Goal: Use online tool/utility: Utilize a website feature to perform a specific function

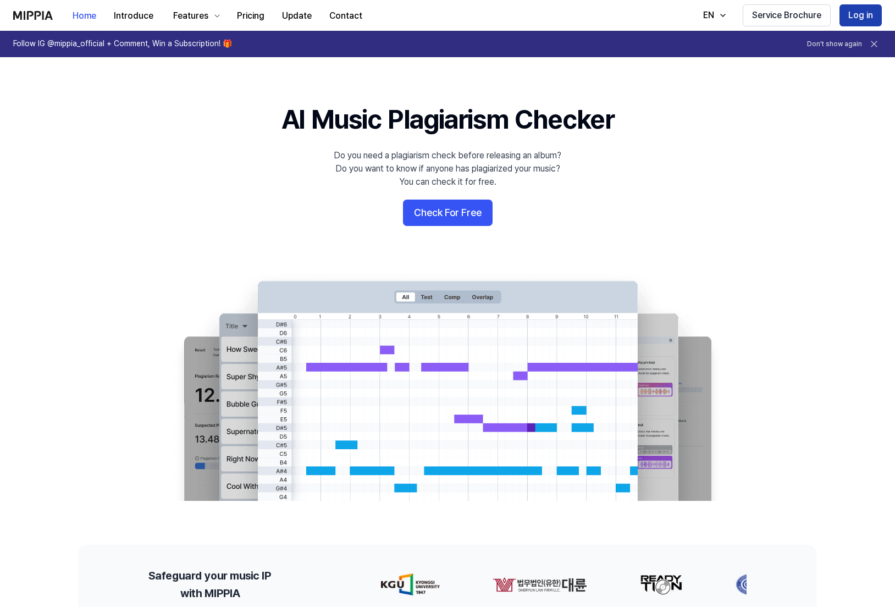
click at [855, 16] on button "Log in" at bounding box center [861, 15] width 42 height 22
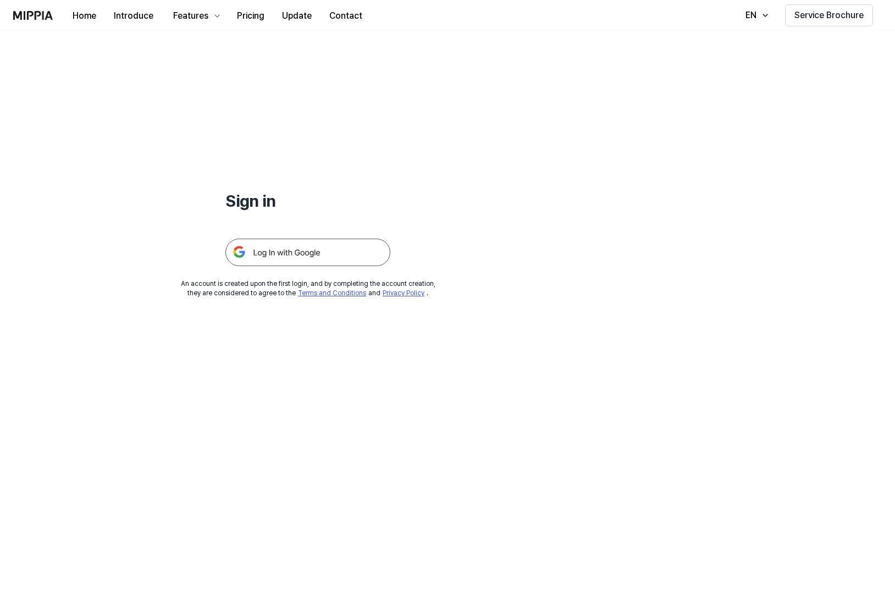
click at [312, 255] on img at bounding box center [307, 252] width 165 height 27
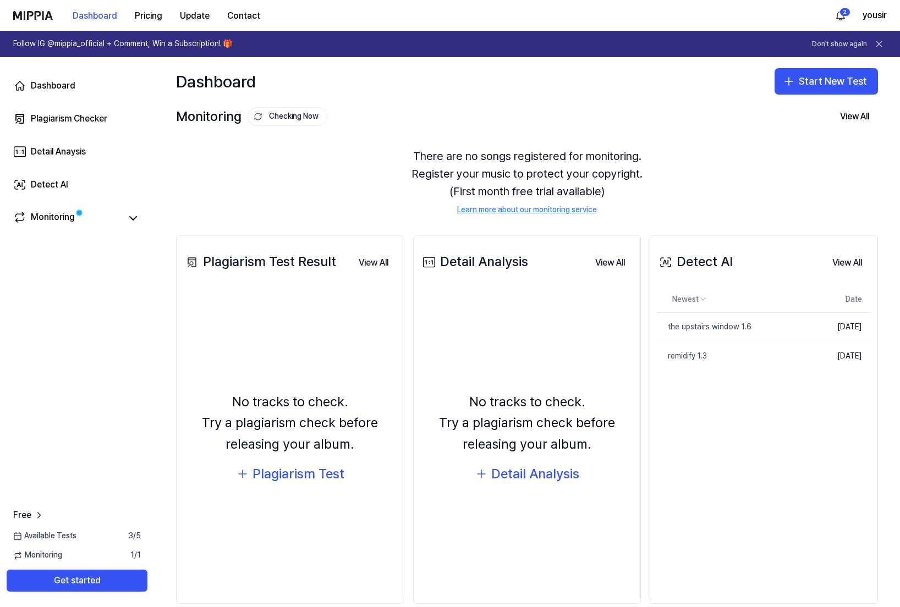
click at [734, 262] on div "Detect AI View All" at bounding box center [764, 262] width 214 height 31
click at [68, 184] on div "Detect AI" at bounding box center [49, 184] width 37 height 13
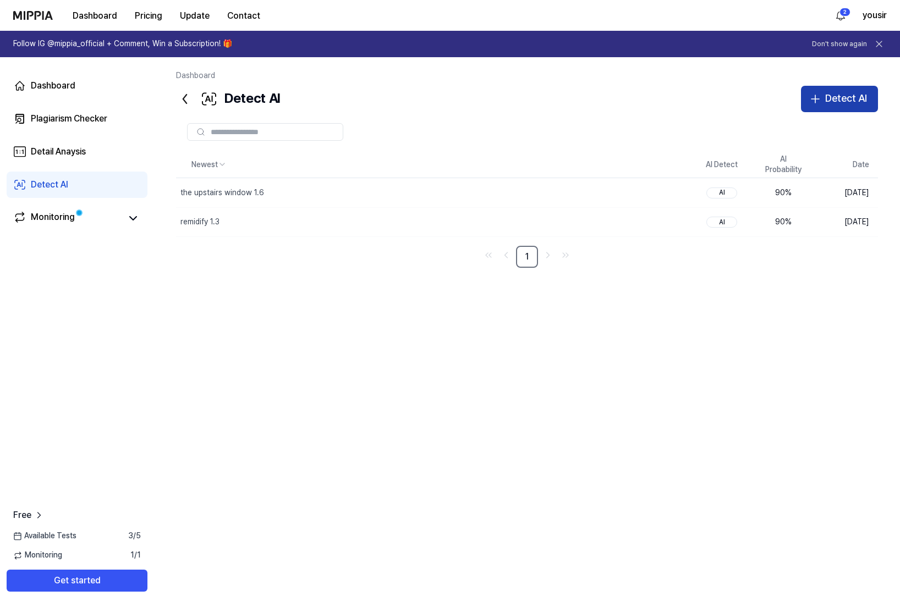
click at [846, 96] on div "Detect AI" at bounding box center [846, 99] width 42 height 16
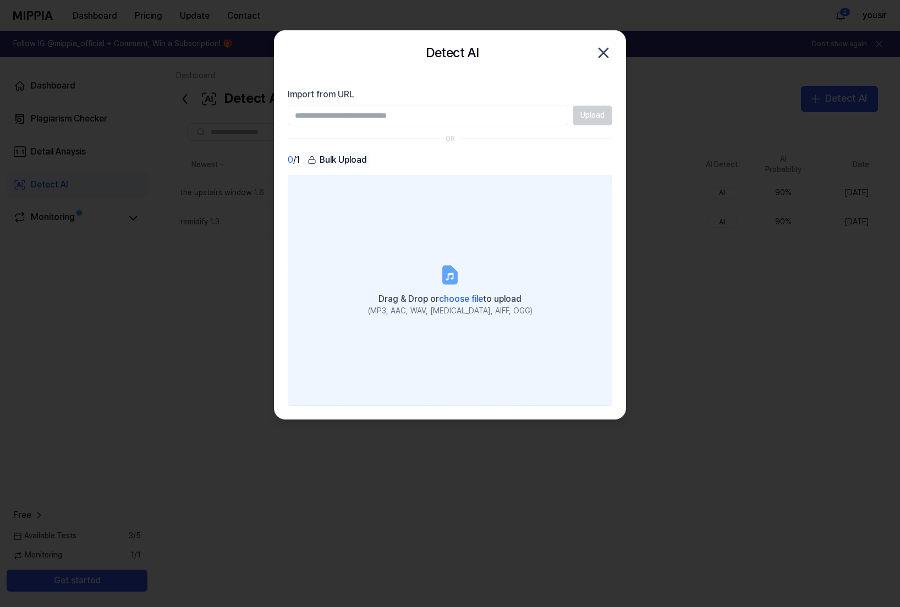
click at [456, 277] on icon at bounding box center [449, 275] width 13 height 17
click at [0, 0] on input "Drag & Drop or choose file to upload (MP3, AAC, WAV, [MEDICAL_DATA], AIFF, OGG)" at bounding box center [0, 0] width 0 height 0
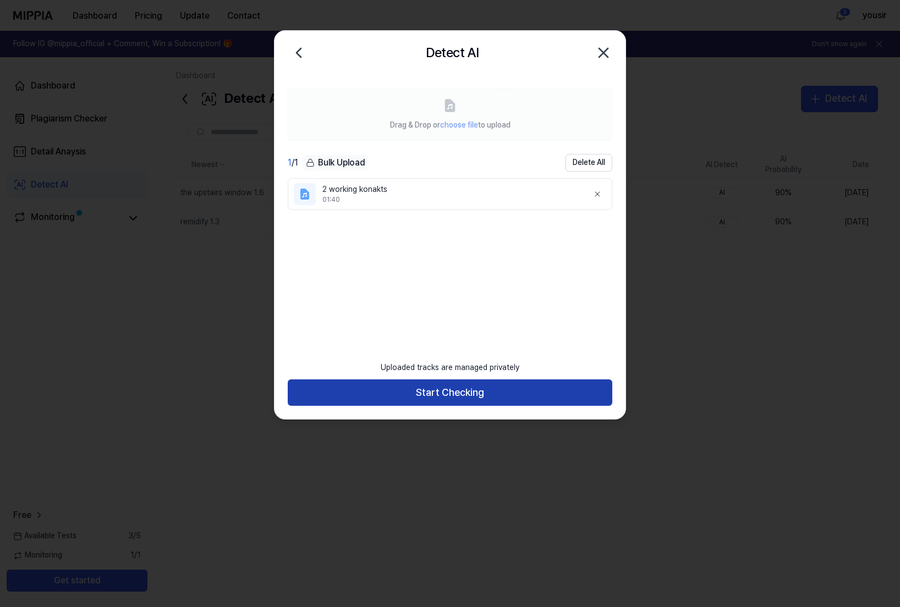
click at [531, 389] on button "Start Checking" at bounding box center [450, 392] width 324 height 26
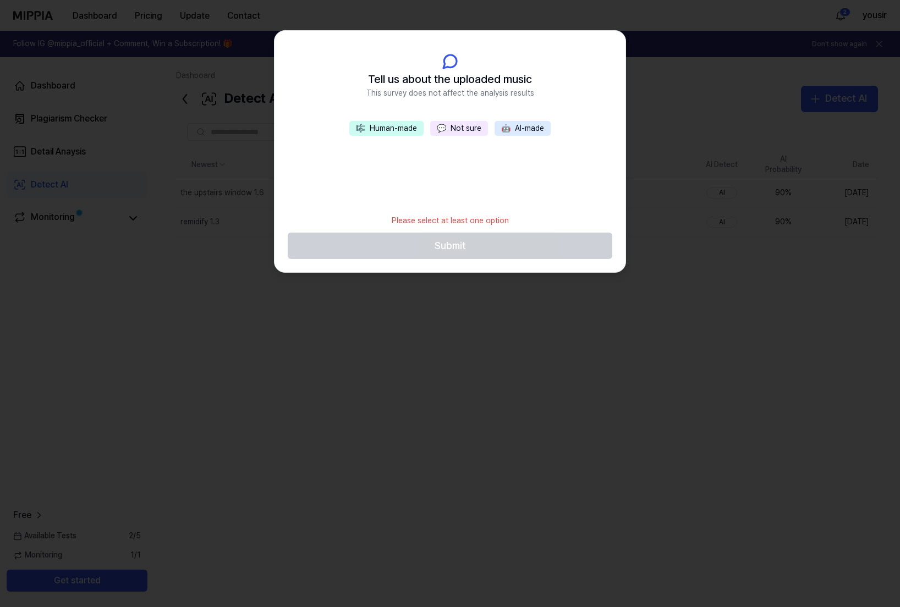
click at [451, 123] on button "💬 Not sure" at bounding box center [459, 128] width 58 height 15
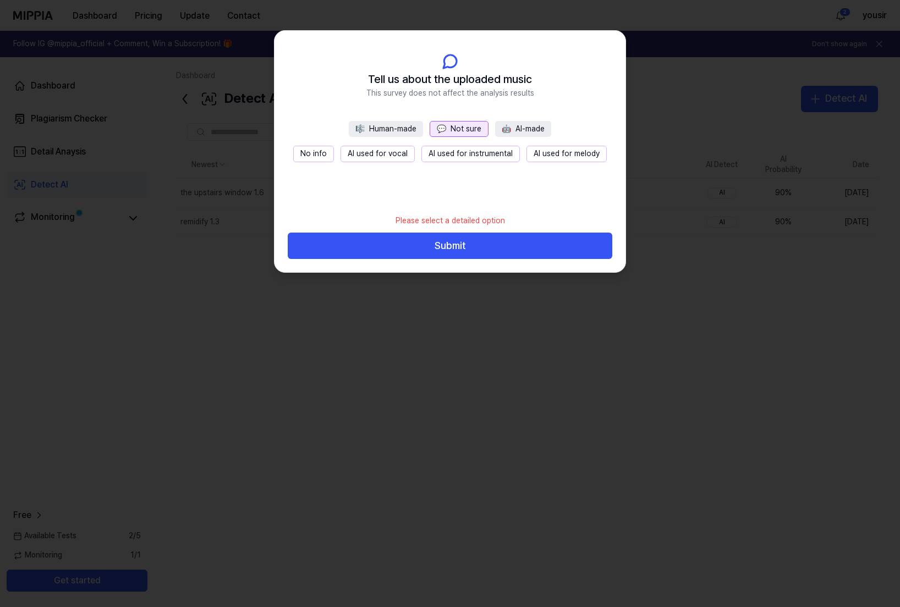
click at [420, 245] on button "Submit" at bounding box center [450, 246] width 324 height 26
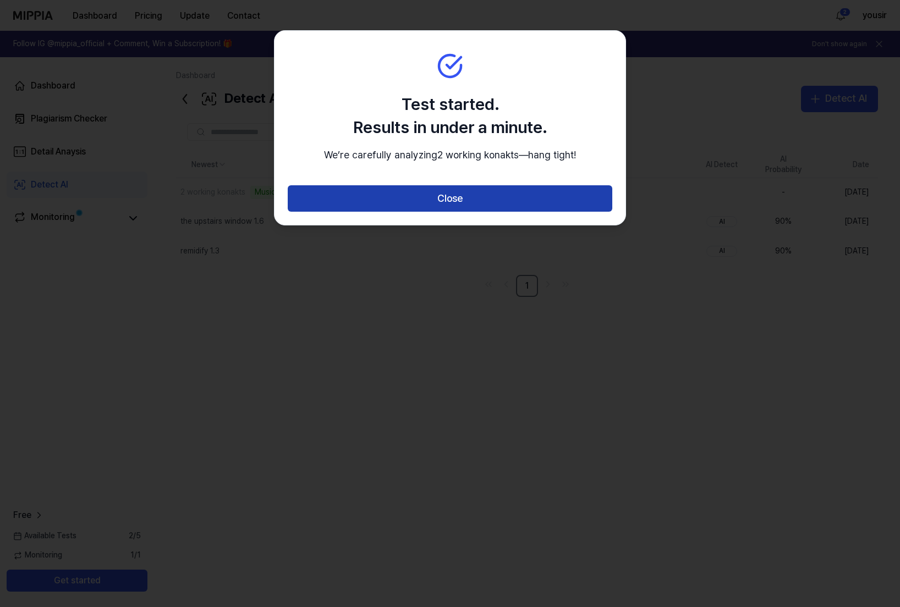
click at [451, 207] on button "Close" at bounding box center [450, 198] width 324 height 26
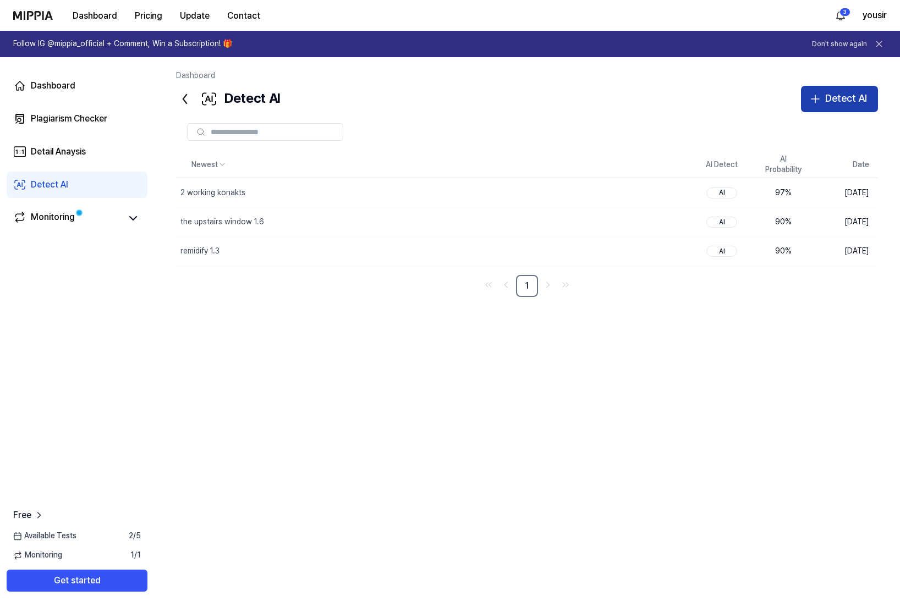
click at [829, 95] on div "Detect AI" at bounding box center [846, 99] width 42 height 16
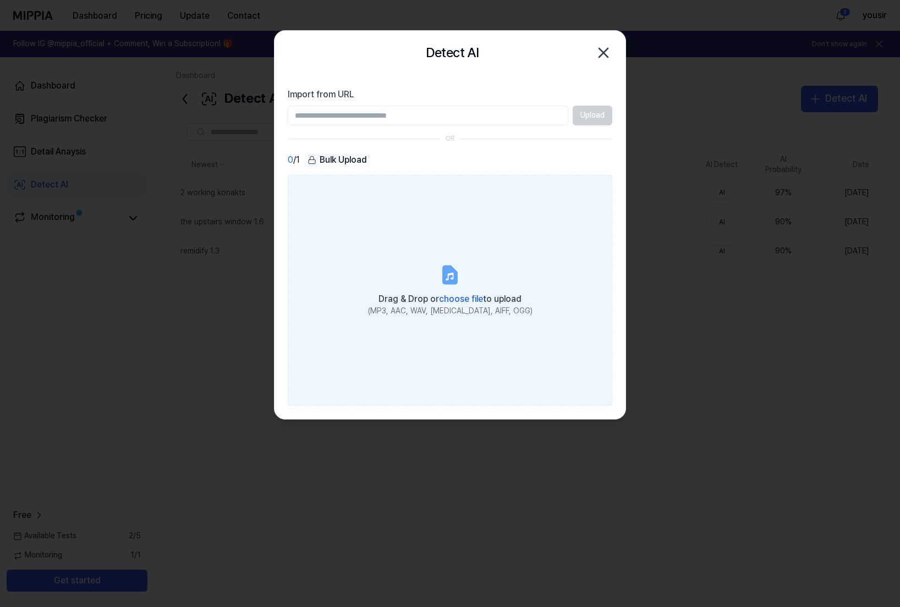
click at [460, 285] on icon at bounding box center [450, 275] width 22 height 22
click at [0, 0] on input "Drag & Drop or choose file to upload (MP3, AAC, WAV, FLAC, AIFF, OGG)" at bounding box center [0, 0] width 0 height 0
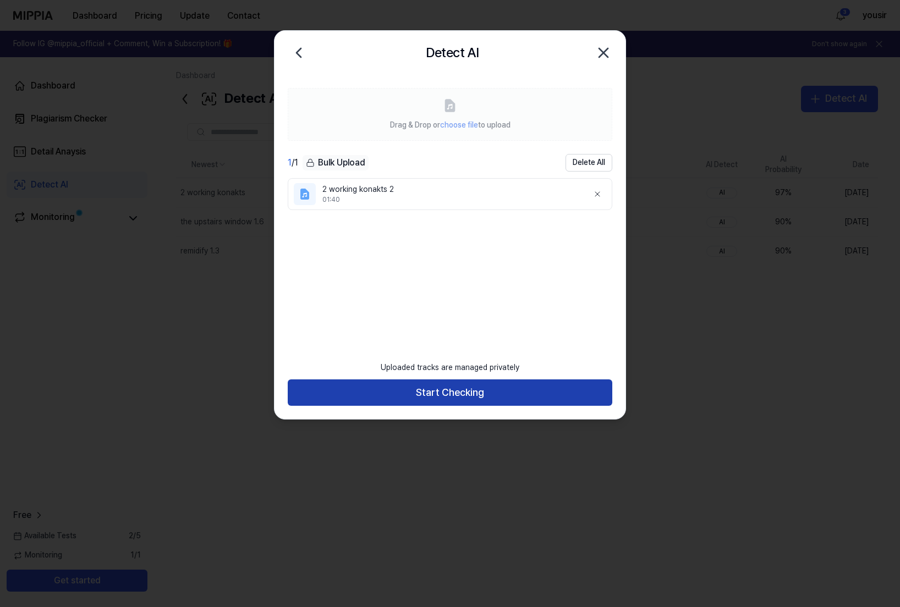
click at [451, 395] on button "Start Checking" at bounding box center [450, 392] width 324 height 26
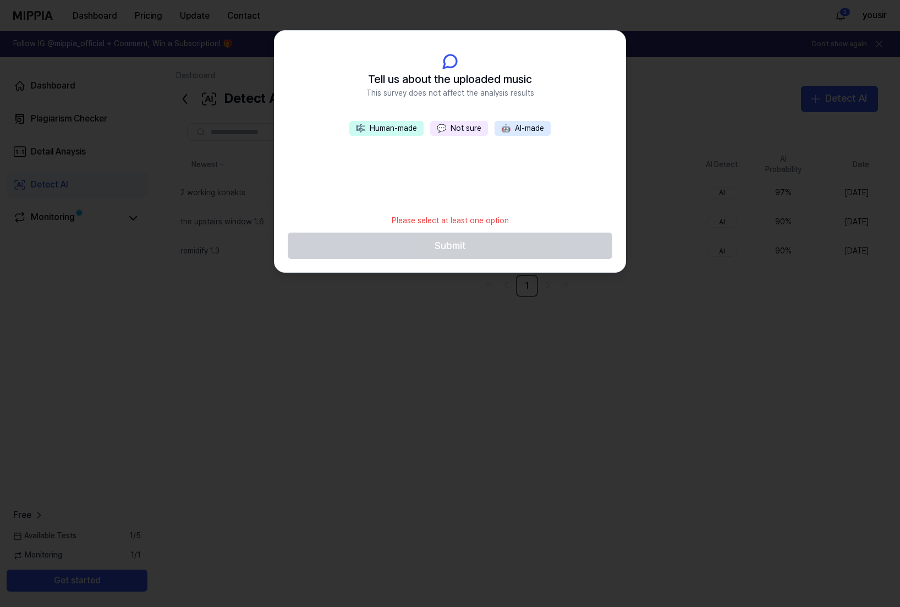
click at [458, 126] on button "💬 Not sure" at bounding box center [459, 128] width 58 height 15
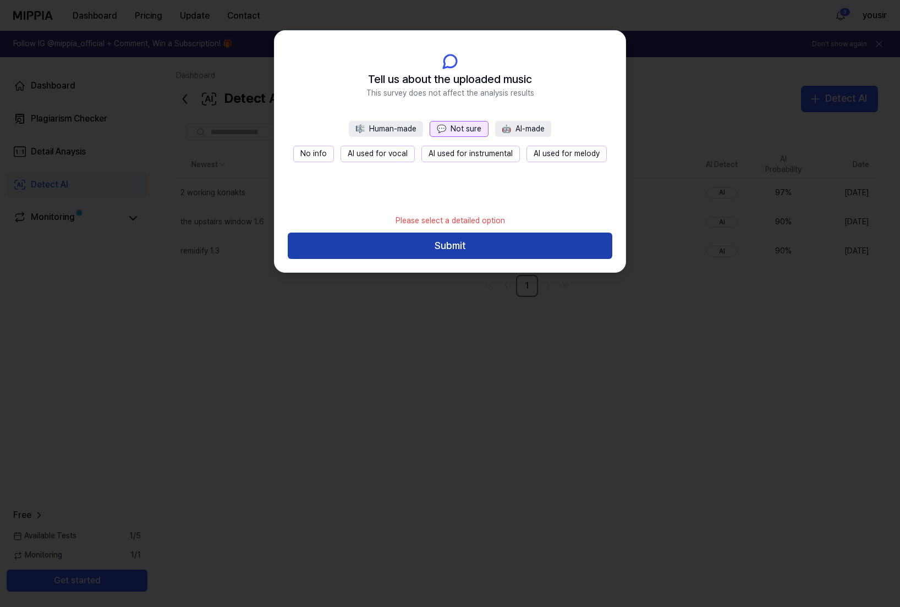
click at [440, 244] on button "Submit" at bounding box center [450, 246] width 324 height 26
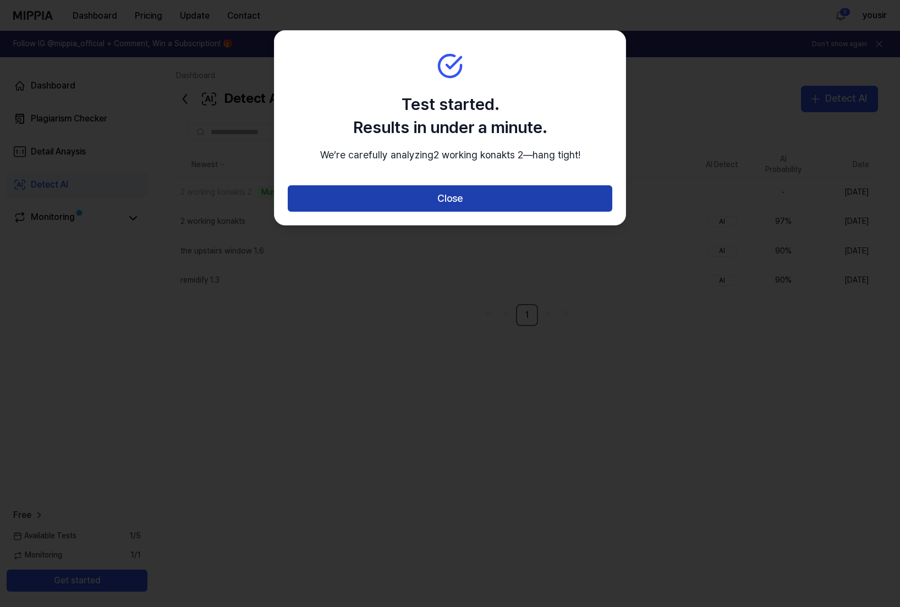
click at [427, 208] on button "Close" at bounding box center [450, 198] width 324 height 26
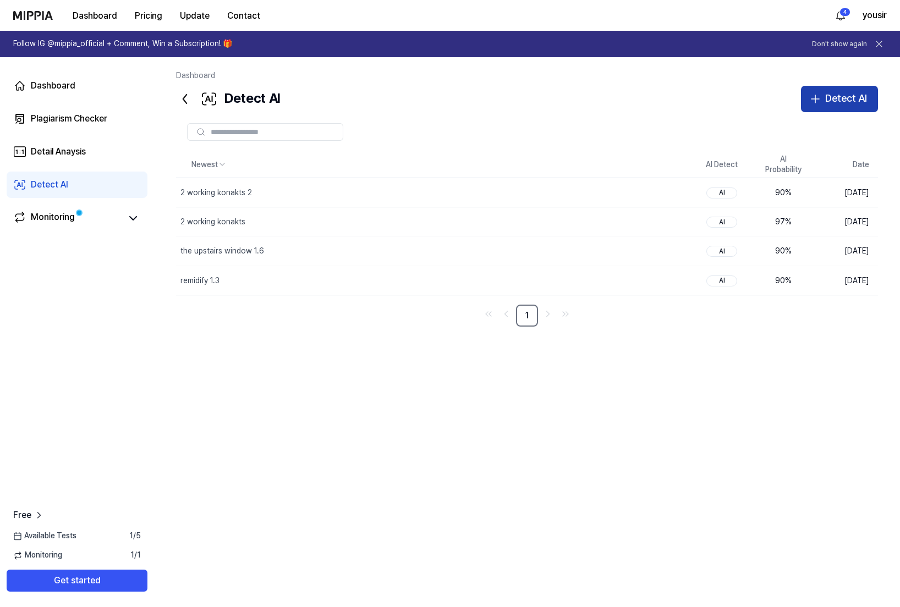
click at [834, 102] on div "Detect AI" at bounding box center [846, 99] width 42 height 16
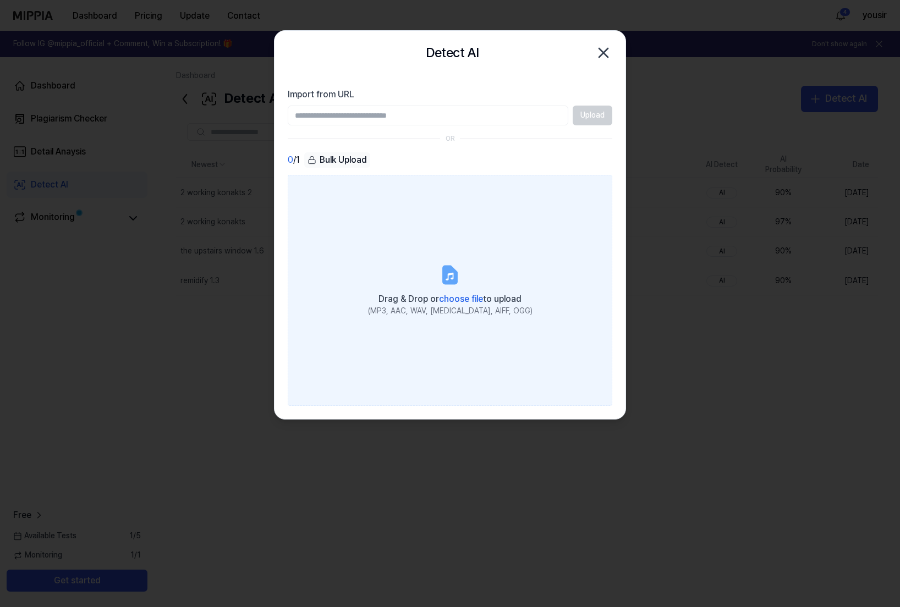
click at [421, 286] on label "Drag & Drop or choose file to upload (MP3, AAC, WAV, FLAC, AIFF, OGG)" at bounding box center [450, 290] width 324 height 231
click at [0, 0] on input "Drag & Drop or choose file to upload (MP3, AAC, WAV, FLAC, AIFF, OGG)" at bounding box center [0, 0] width 0 height 0
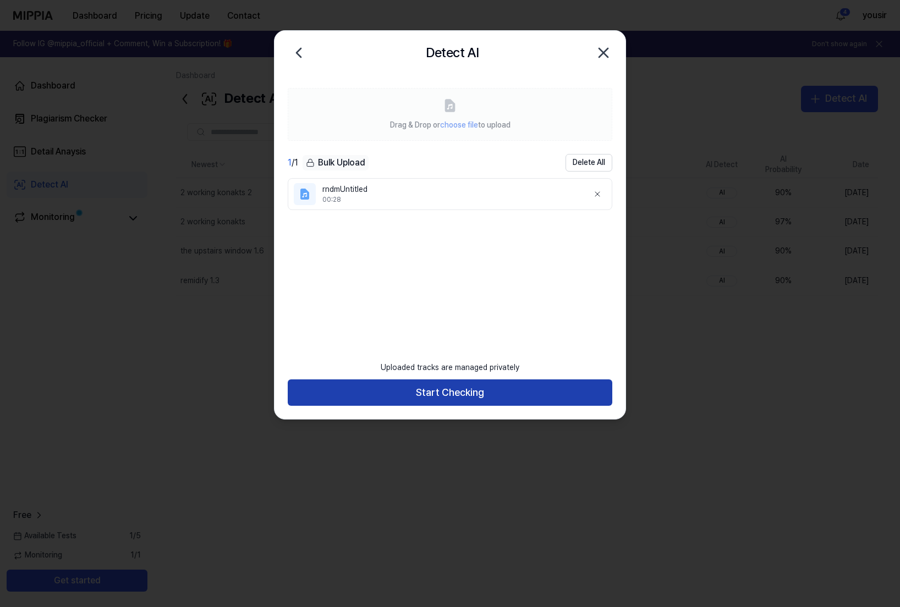
drag, startPoint x: 481, startPoint y: 395, endPoint x: 487, endPoint y: 392, distance: 6.9
click at [482, 395] on button "Start Checking" at bounding box center [450, 392] width 324 height 26
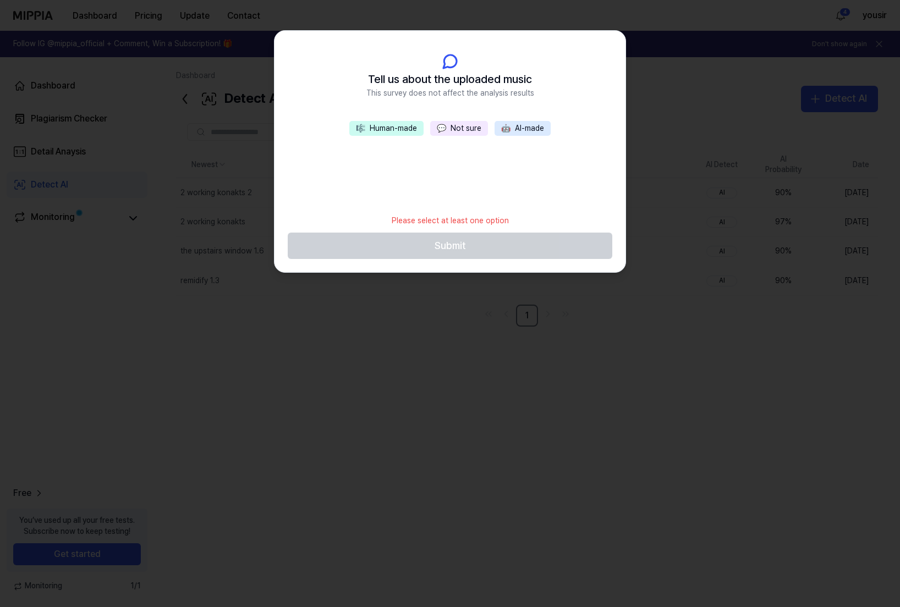
click at [463, 130] on button "💬 Not sure" at bounding box center [459, 128] width 58 height 15
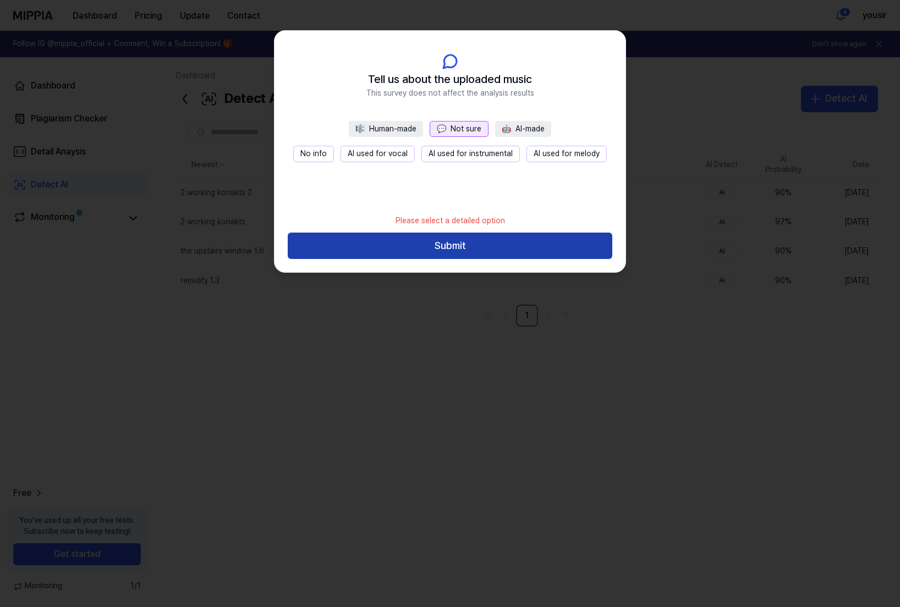
click at [456, 246] on button "Submit" at bounding box center [450, 246] width 324 height 26
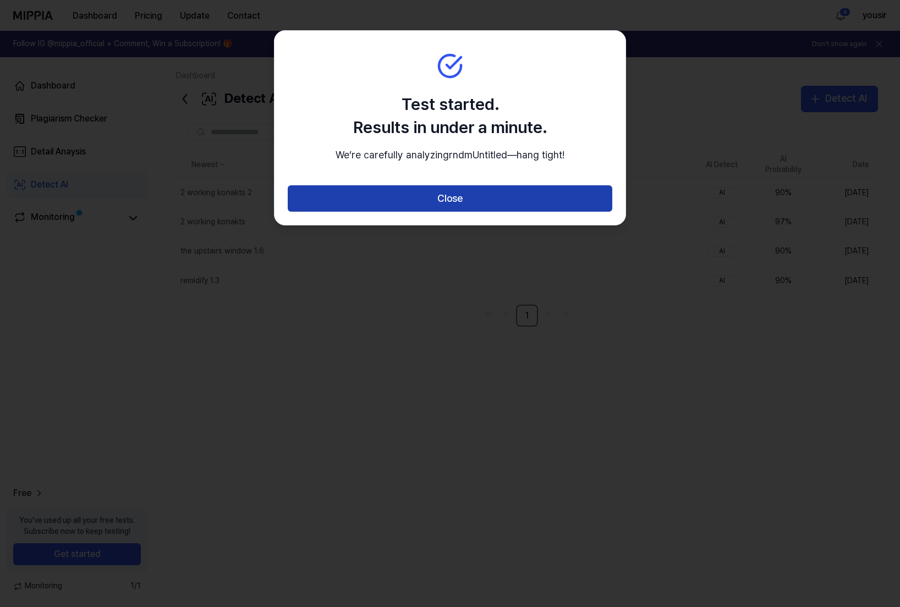
click at [451, 212] on button "Close" at bounding box center [450, 198] width 324 height 26
